Goal: Task Accomplishment & Management: Use online tool/utility

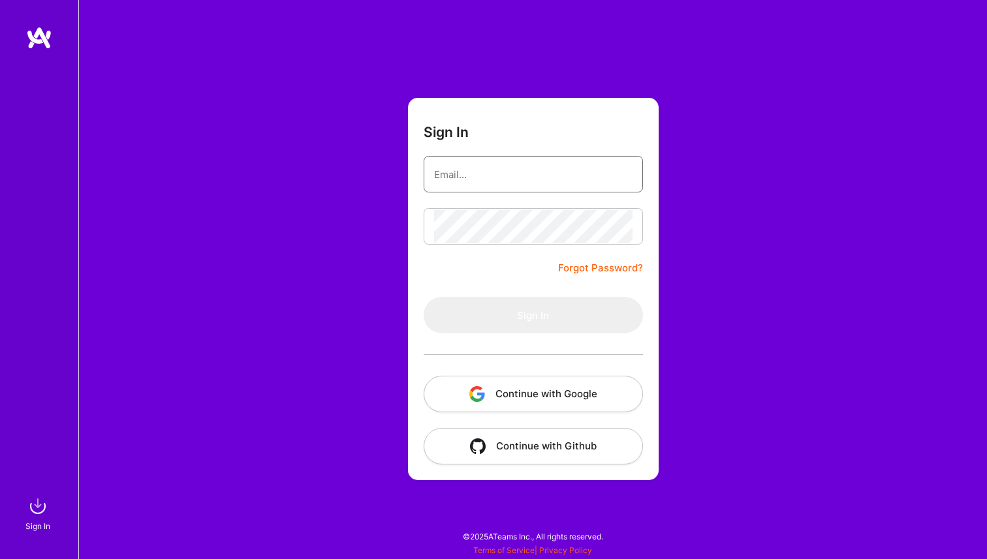
type input "[PERSON_NAME][EMAIL_ADDRESS][DOMAIN_NAME]"
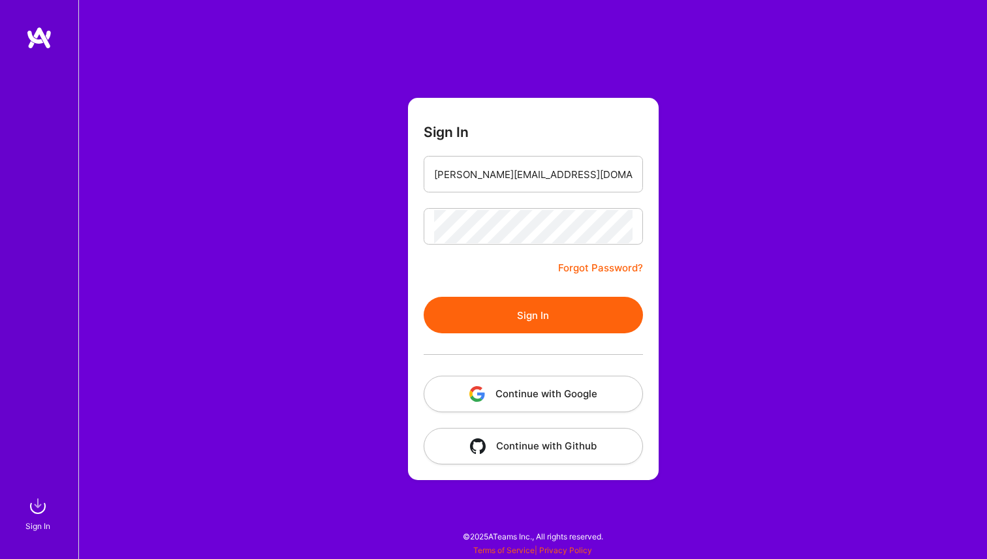
click at [532, 318] on button "Sign In" at bounding box center [533, 315] width 219 height 37
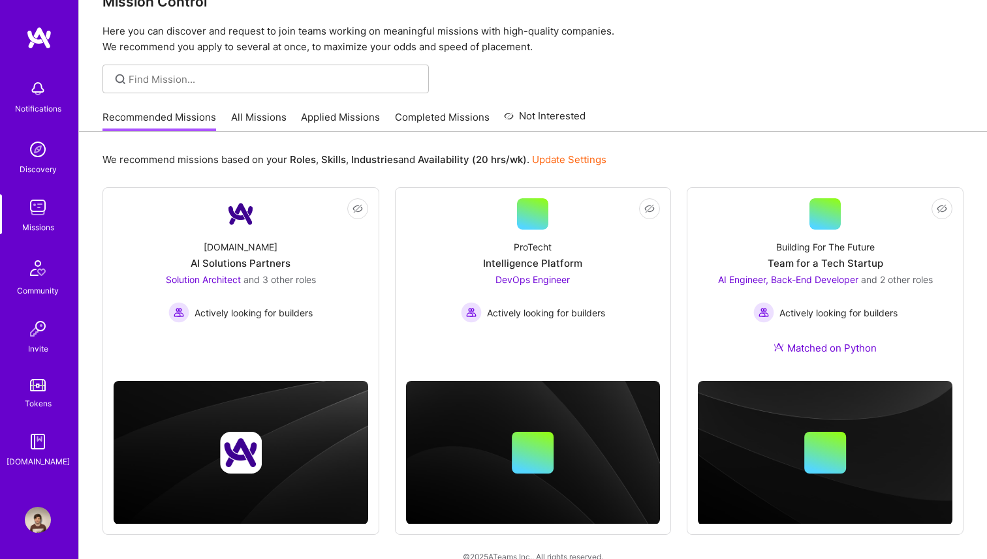
scroll to position [53, 0]
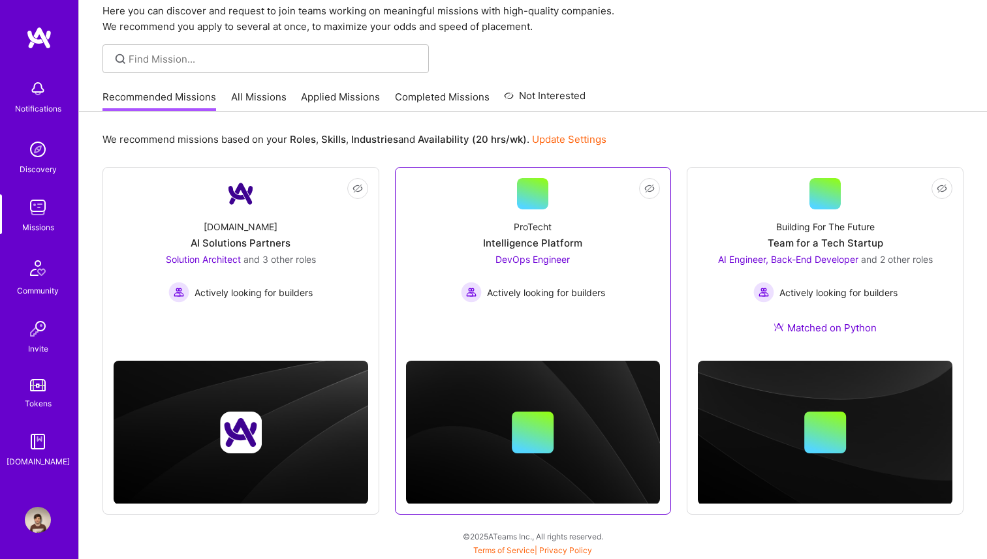
click at [554, 223] on div "ProTecht Intelligence Platform DevOps Engineer Actively looking for builders" at bounding box center [533, 256] width 255 height 93
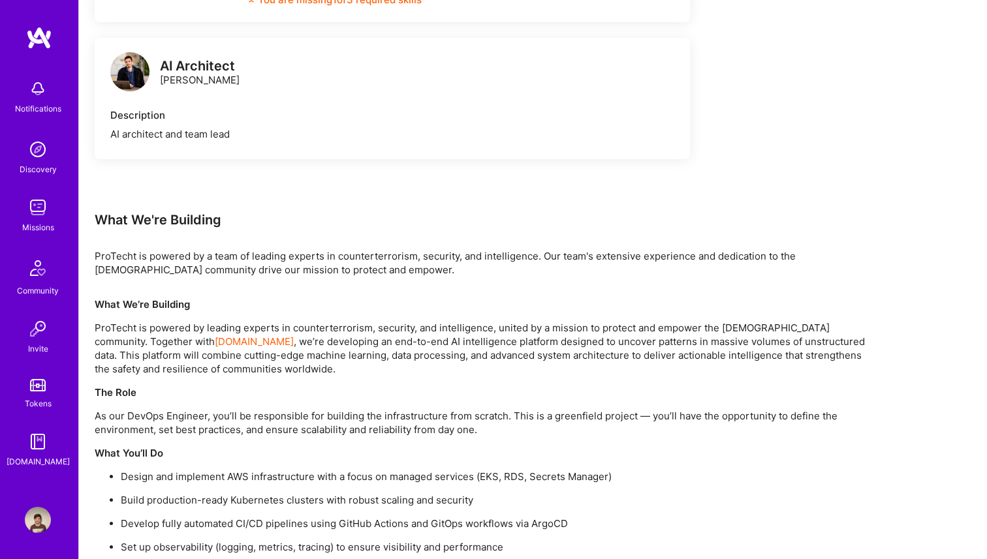
scroll to position [778, 0]
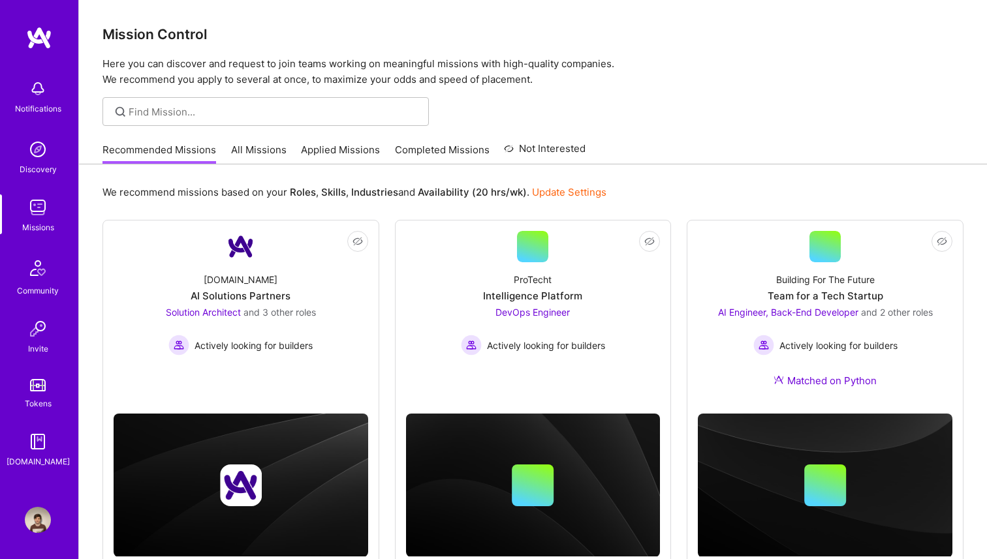
click at [266, 146] on link "All Missions" at bounding box center [258, 154] width 55 height 22
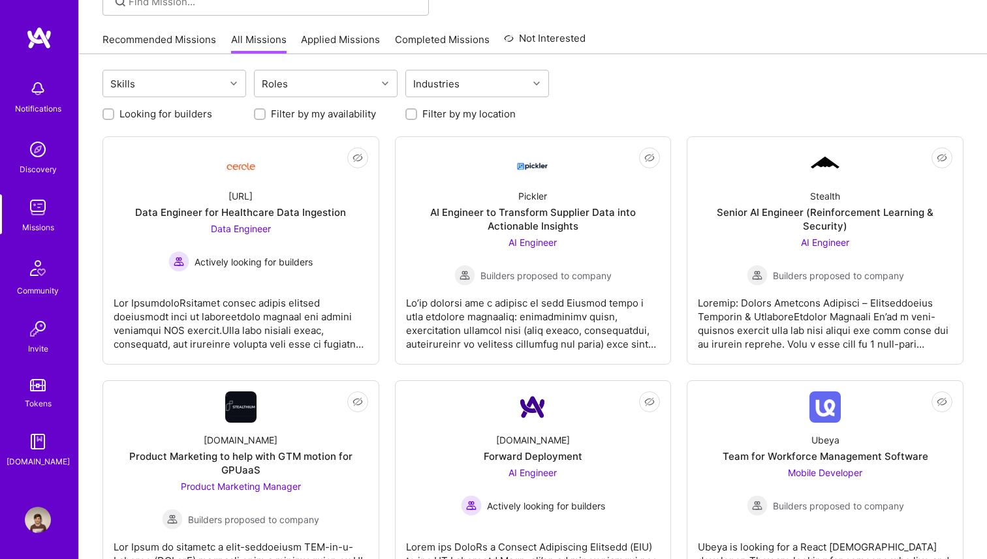
scroll to position [120, 0]
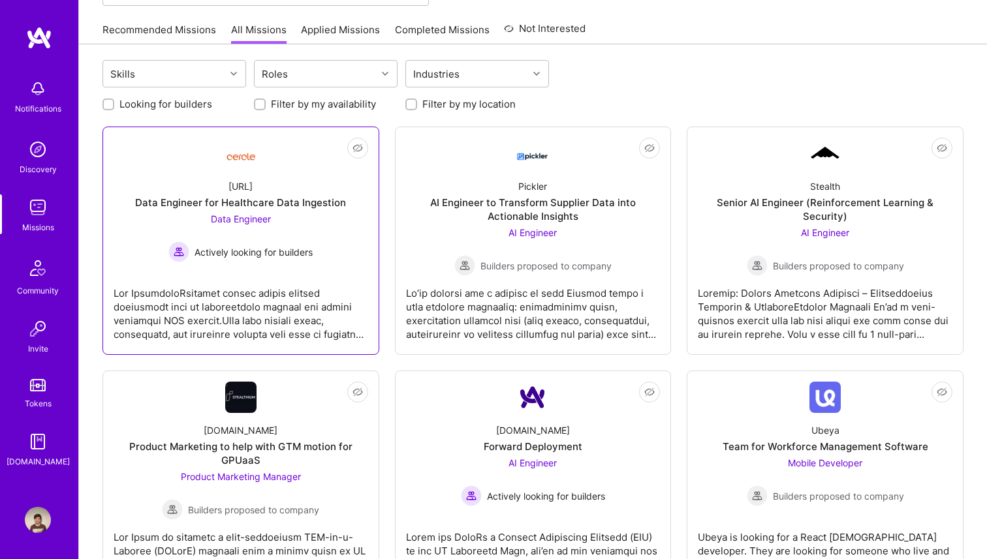
click at [311, 233] on div "Data Engineer Actively looking for builders" at bounding box center [240, 237] width 144 height 50
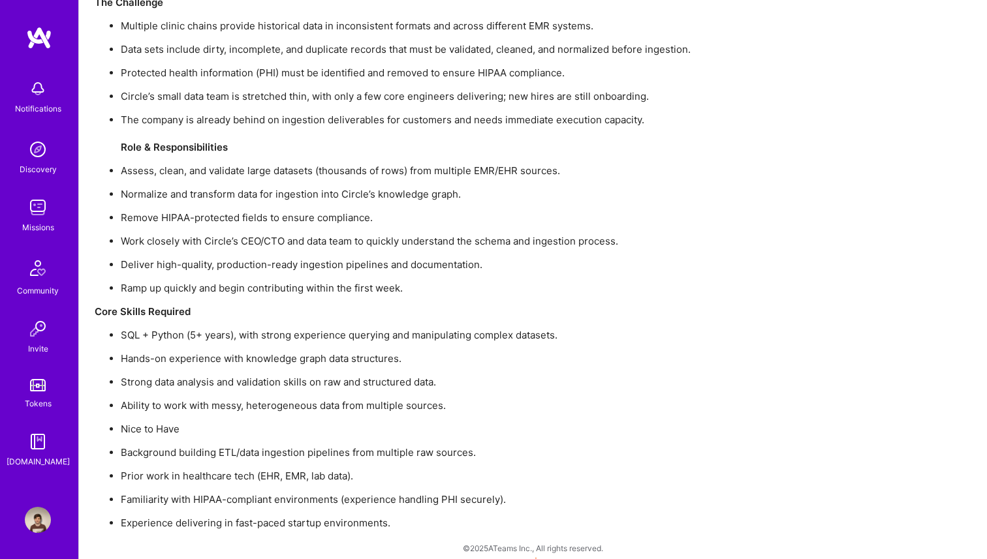
scroll to position [919, 0]
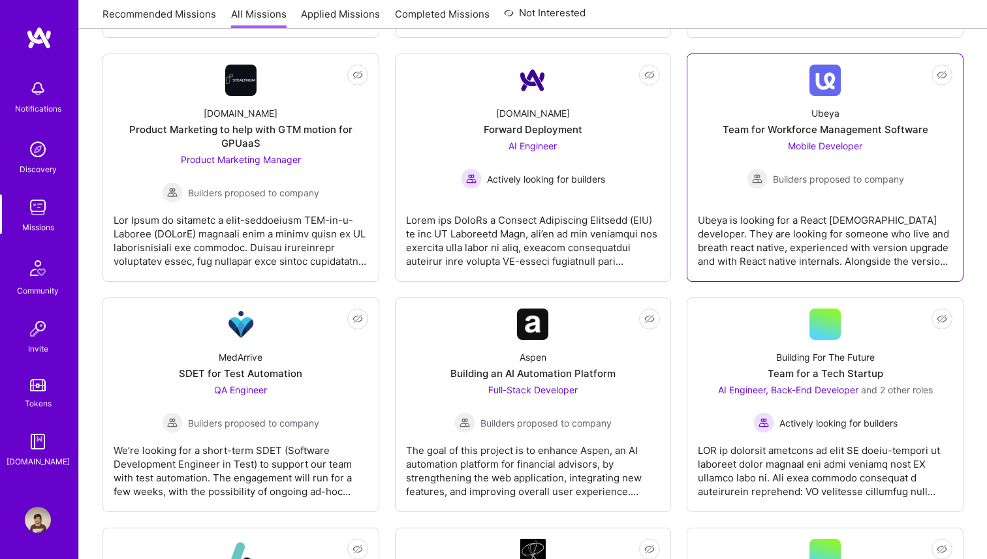
scroll to position [439, 0]
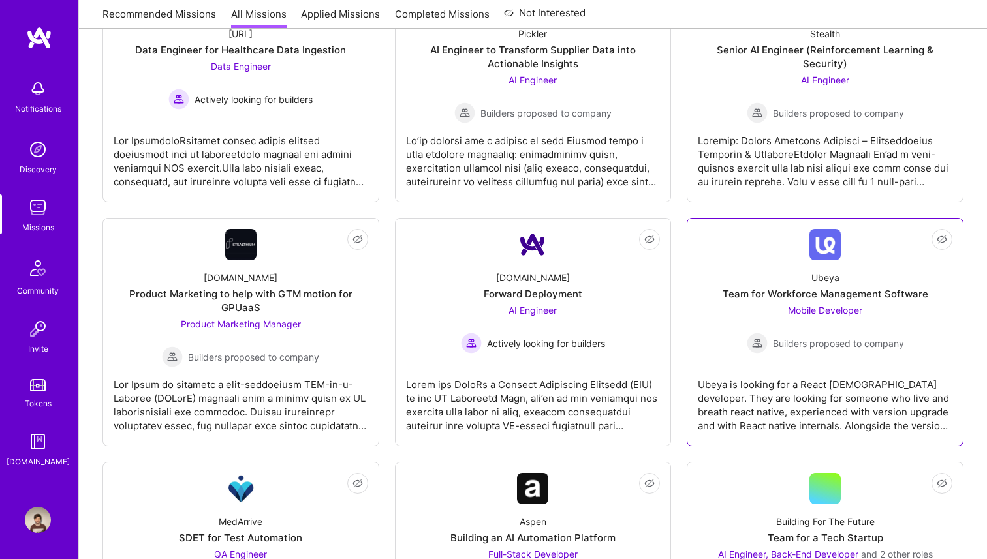
scroll to position [269, 0]
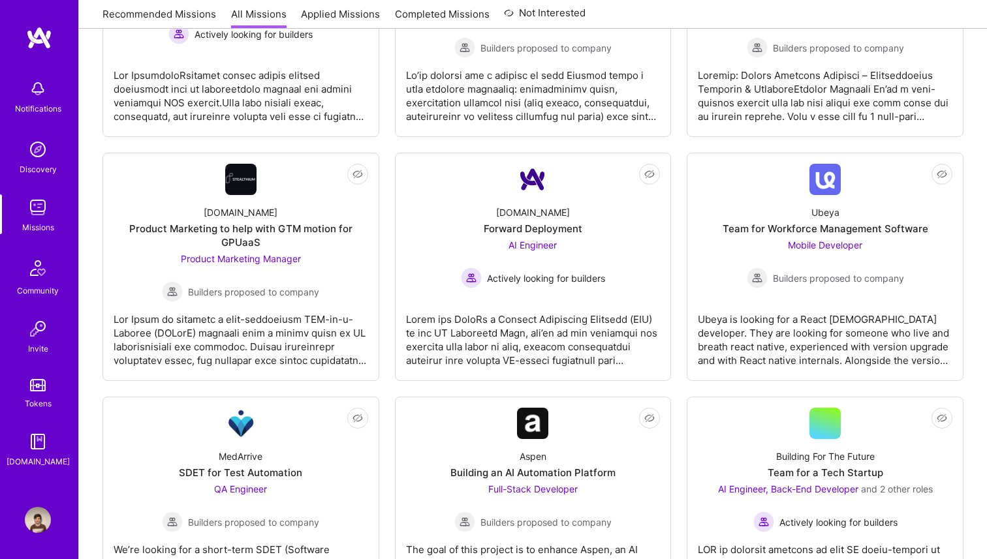
scroll to position [340, 0]
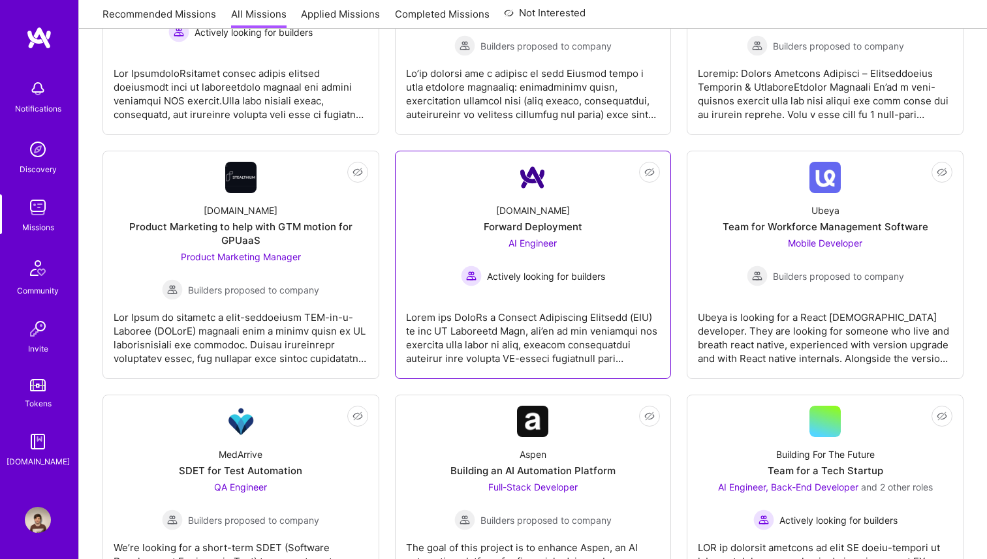
click at [618, 247] on div "[DOMAIN_NAME] Forward Deployment AI Engineer Actively looking for builders" at bounding box center [533, 239] width 255 height 93
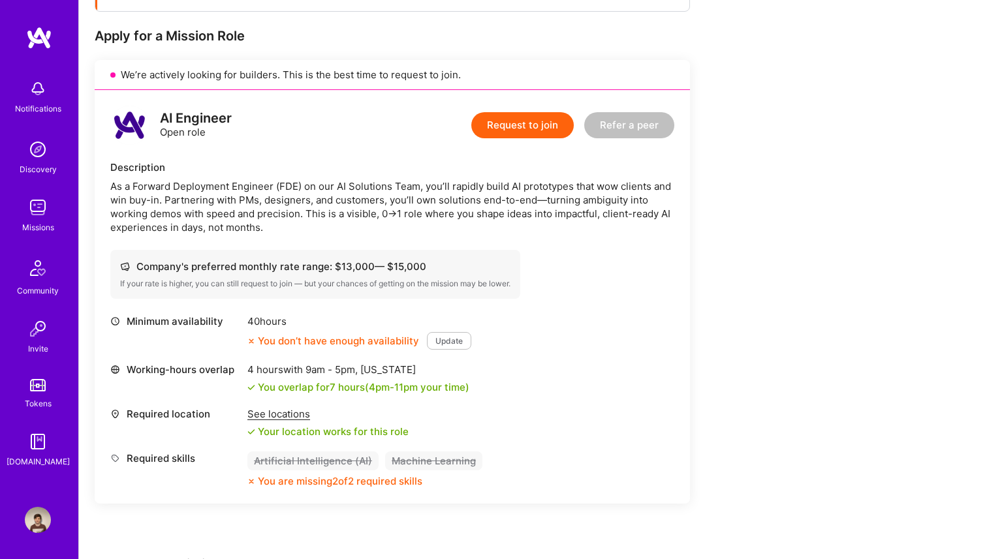
scroll to position [249, 0]
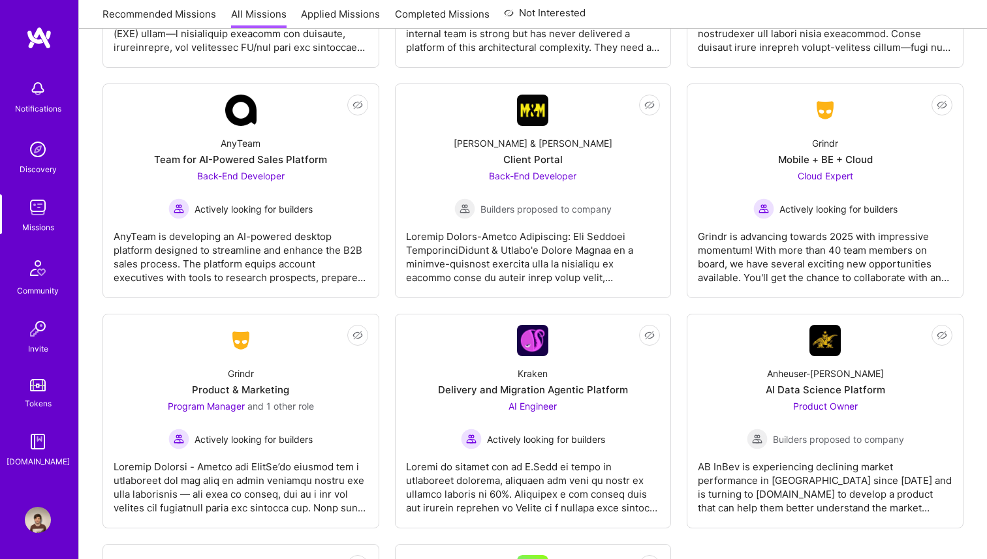
scroll to position [3323, 0]
